Goal: Navigation & Orientation: Find specific page/section

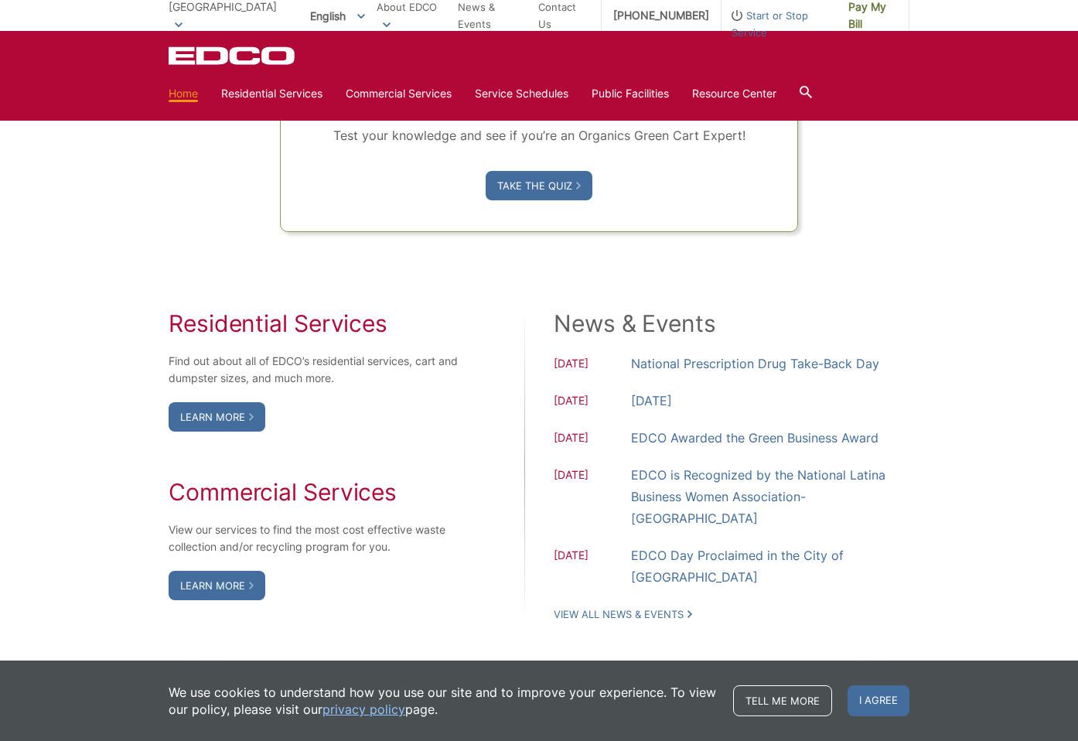
scroll to position [1185, 0]
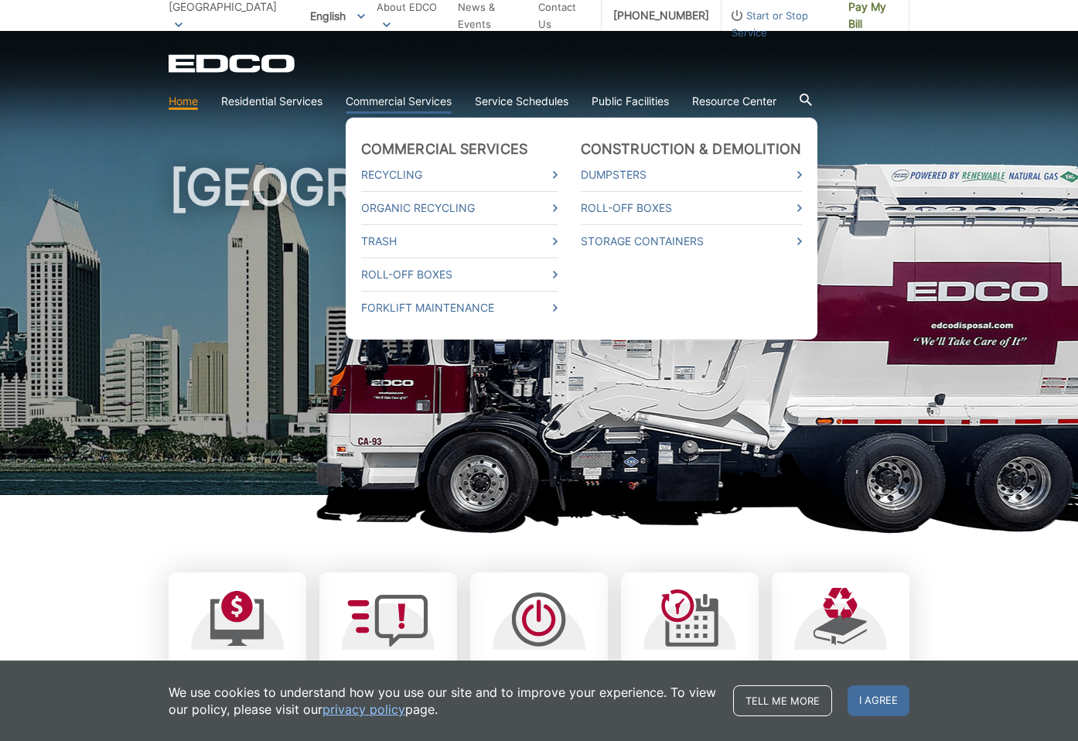
click at [385, 96] on link "Commercial Services" at bounding box center [399, 101] width 106 height 17
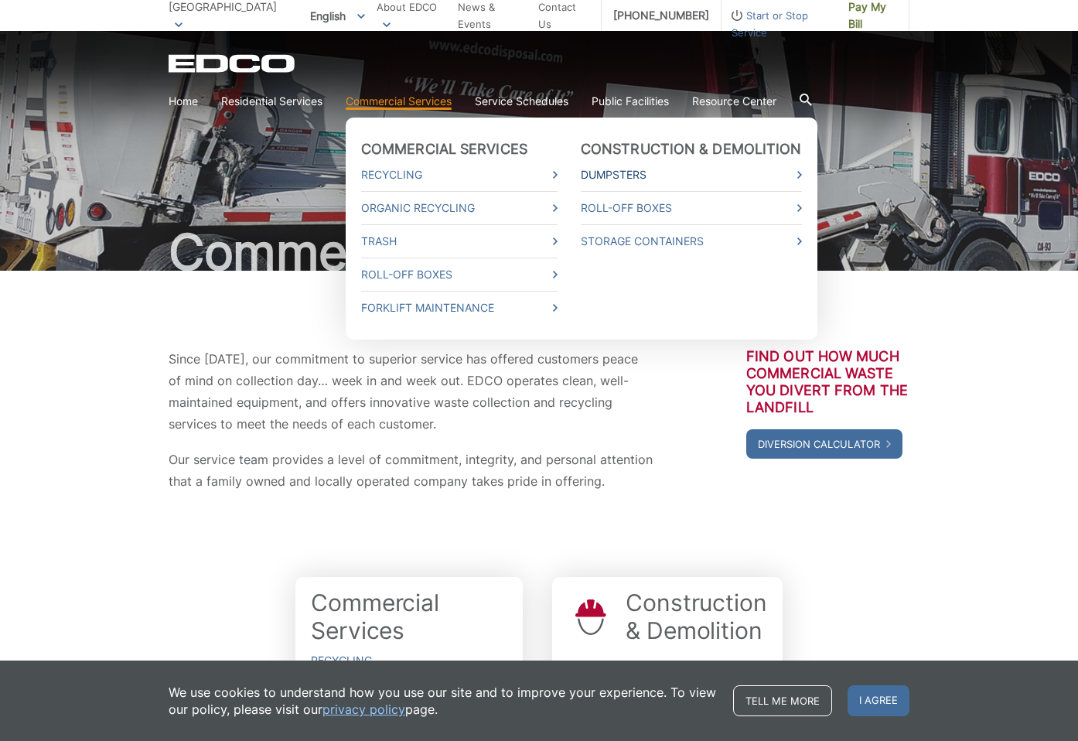
click at [623, 176] on link "Dumpsters" at bounding box center [691, 174] width 221 height 17
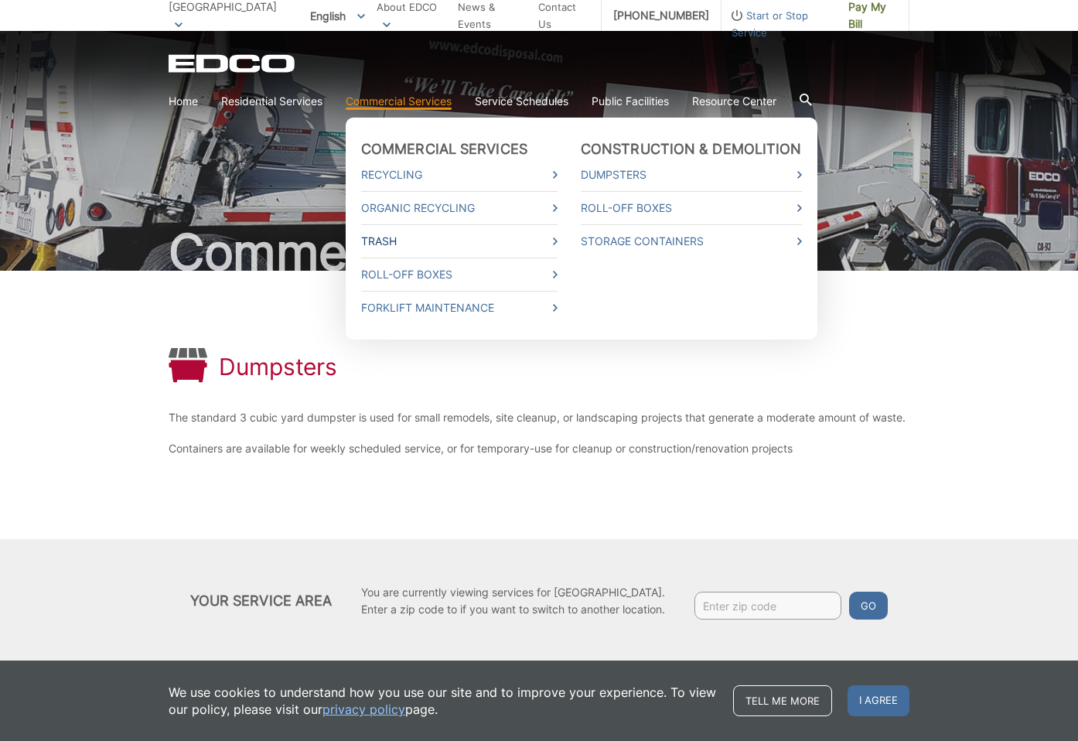
click at [460, 239] on link "Trash" at bounding box center [459, 241] width 196 height 17
